Goal: Navigation & Orientation: Find specific page/section

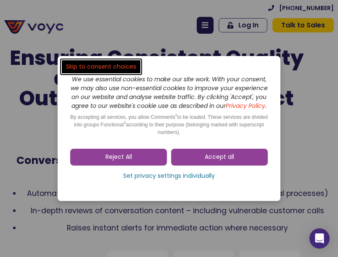
drag, startPoint x: 137, startPoint y: 161, endPoint x: 141, endPoint y: 157, distance: 5.7
click at [137, 161] on link "Reject All" at bounding box center [118, 156] width 97 height 17
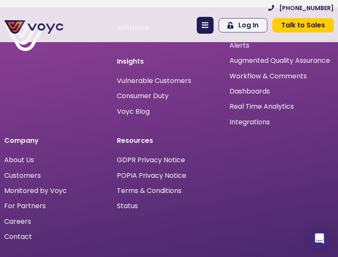
scroll to position [3177, 0]
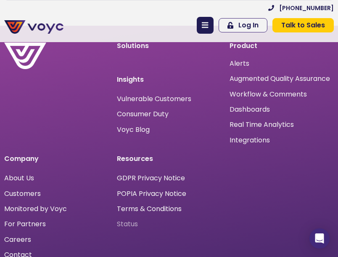
click at [125, 224] on span "Status" at bounding box center [127, 224] width 21 height 0
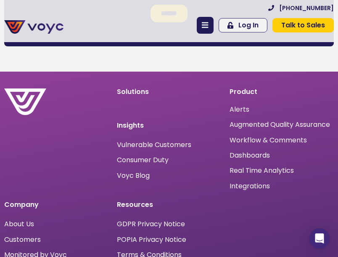
scroll to position [3130, 0]
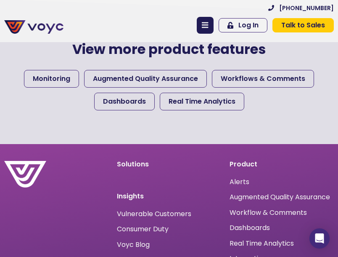
scroll to position [408, 0]
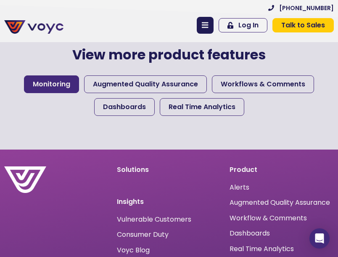
click at [57, 84] on span "Monitoring" at bounding box center [51, 84] width 37 height 10
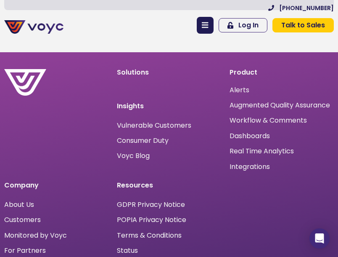
scroll to position [3493, 0]
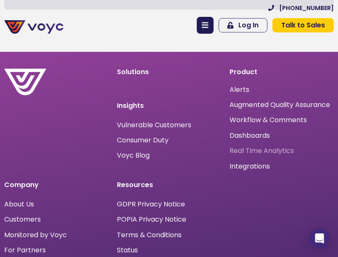
click at [260, 151] on span "Real Time Analytics" at bounding box center [262, 151] width 64 height 0
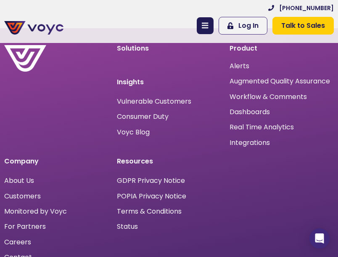
scroll to position [914, 0]
